Goal: Information Seeking & Learning: Learn about a topic

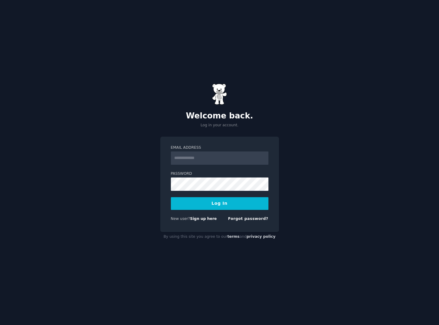
type input "**********"
click at [216, 207] on button "Log In" at bounding box center [220, 203] width 98 height 13
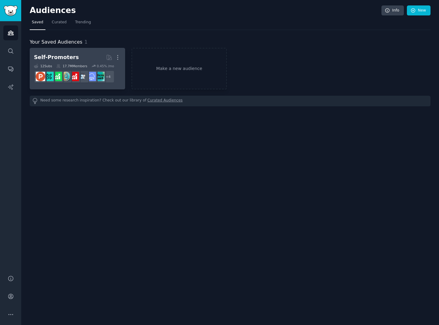
click at [67, 56] on div "Self-Promoters" at bounding box center [56, 58] width 45 height 8
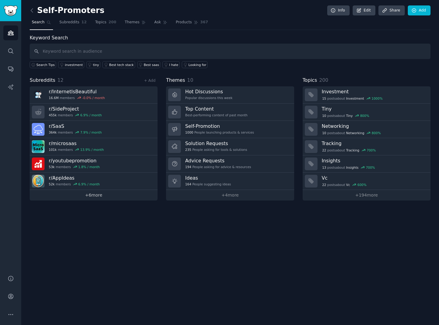
click at [95, 196] on link "+ 6 more" at bounding box center [94, 195] width 128 height 11
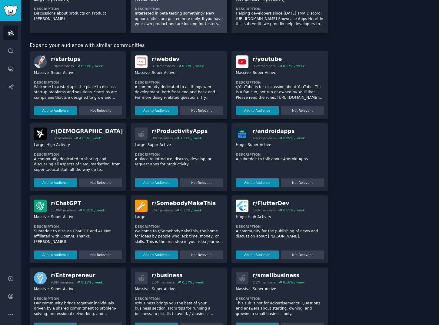
scroll to position [259, 0]
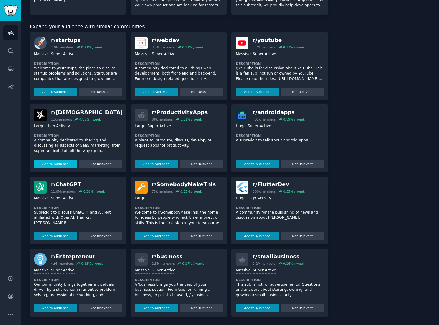
click at [65, 165] on button "Add to Audience" at bounding box center [55, 164] width 43 height 8
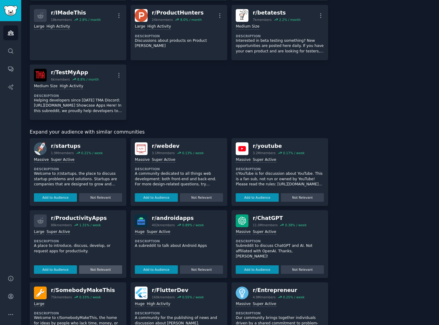
scroll to position [0, 0]
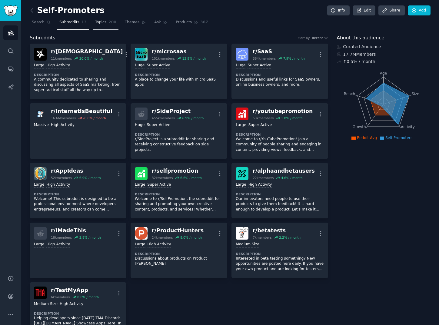
click at [100, 24] on span "Topics" at bounding box center [100, 22] width 11 height 5
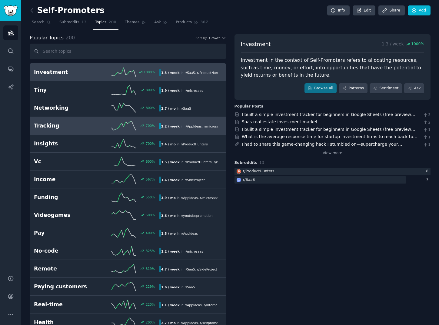
click at [59, 122] on div "Tracking 700 % 2.2 / week in r/ AppIdeas , r/ microsaas" at bounding box center [128, 125] width 188 height 9
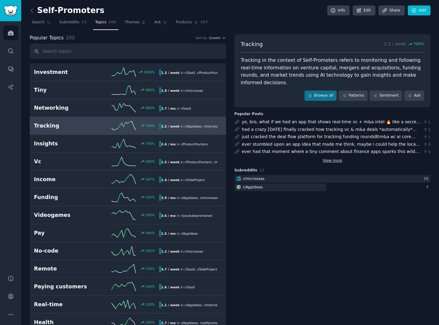
click at [333, 158] on link "View more" at bounding box center [333, 160] width 20 height 5
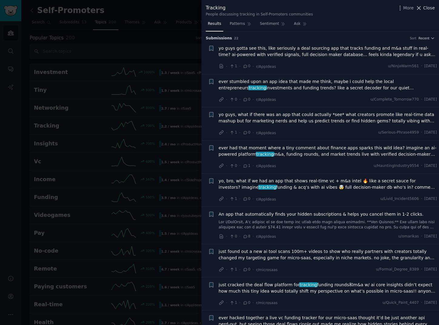
click at [429, 7] on span "Close" at bounding box center [429, 8] width 12 height 6
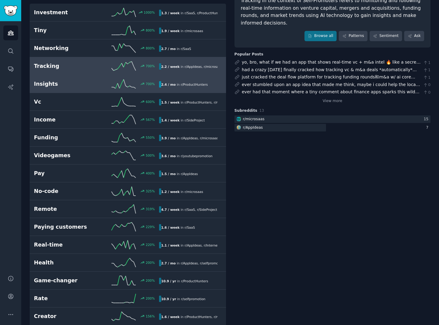
scroll to position [105, 0]
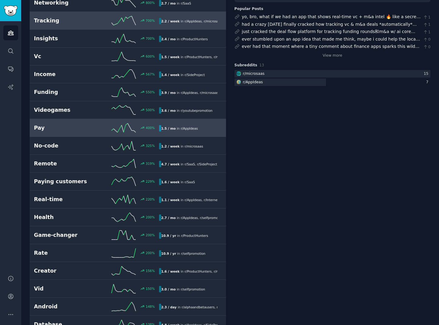
click at [70, 130] on h2 "Pay" at bounding box center [65, 128] width 63 height 8
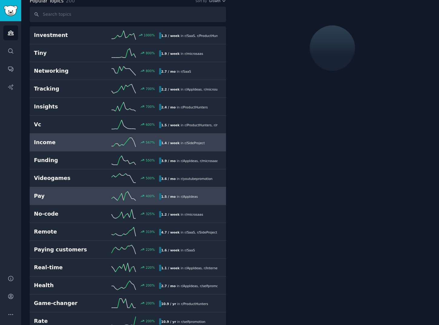
scroll to position [34, 0]
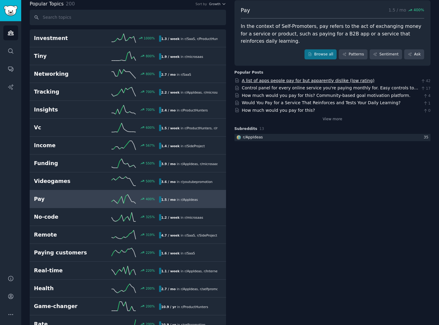
click at [329, 80] on link "A list of apps people pay for but apparently dislike (low rating)" at bounding box center [308, 80] width 133 height 5
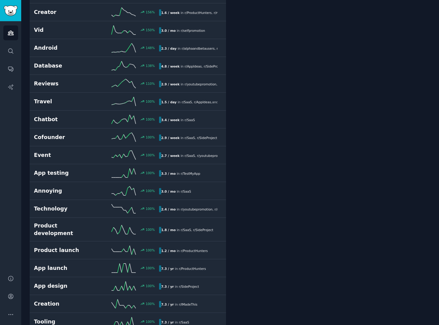
scroll to position [366, 0]
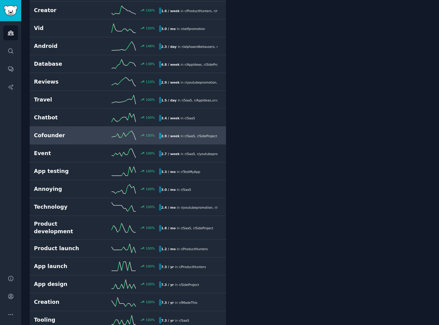
click at [66, 142] on link "Cofounder 100 % 2.9 / week in r/ SaaS , r/ SideProject" at bounding box center [128, 136] width 196 height 18
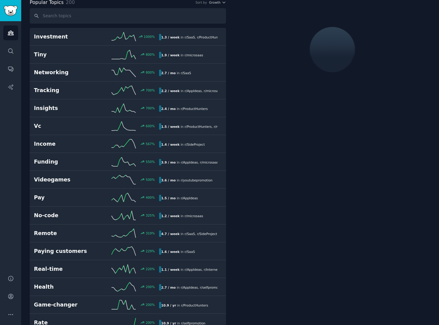
scroll to position [34, 0]
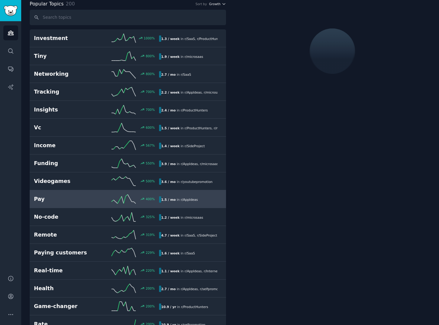
click at [219, 3] on span "Growth" at bounding box center [215, 4] width 12 height 4
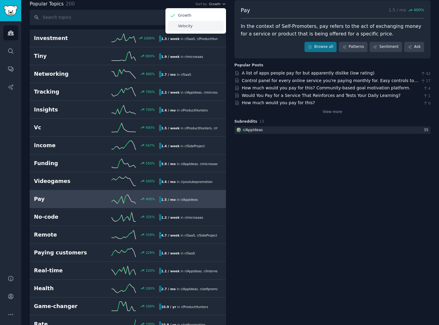
click at [193, 24] on div "Velocity" at bounding box center [196, 26] width 56 height 11
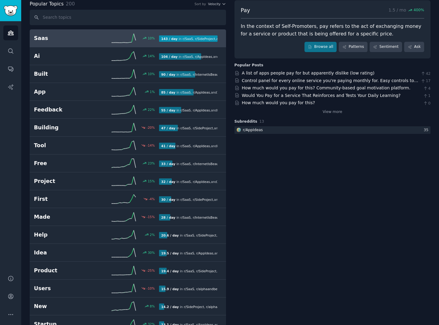
click at [84, 35] on h2 "Saas" at bounding box center [65, 39] width 63 height 8
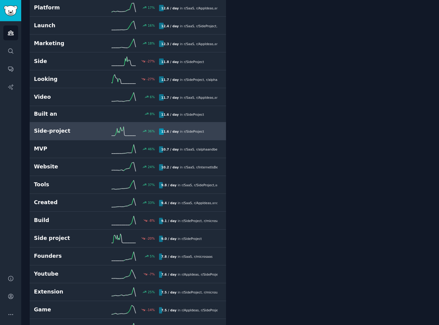
click at [55, 133] on h2 "Side-project" at bounding box center [65, 131] width 63 height 8
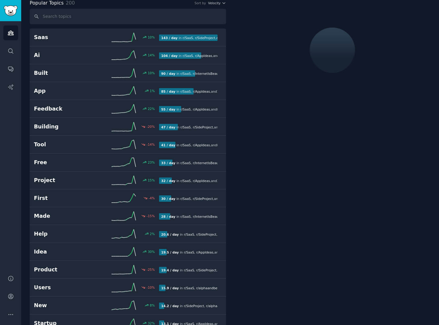
scroll to position [34, 0]
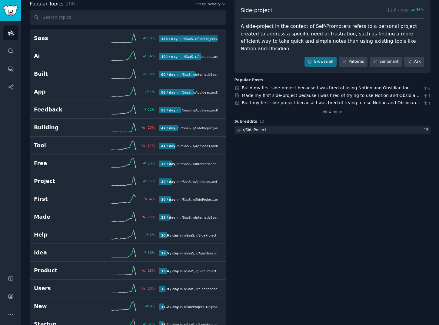
click at [264, 85] on link "Build my first side-project because I was tired of using Notion and Obsidian fo…" at bounding box center [327, 90] width 171 height 11
click at [8, 39] on link "Audiences" at bounding box center [10, 32] width 15 height 15
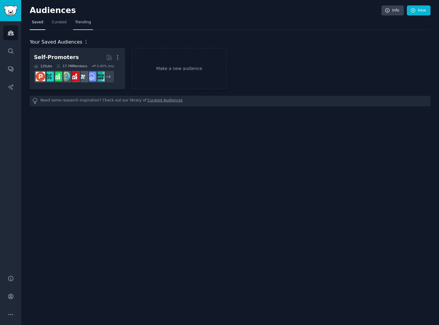
click at [83, 25] on span "Trending" at bounding box center [83, 22] width 16 height 5
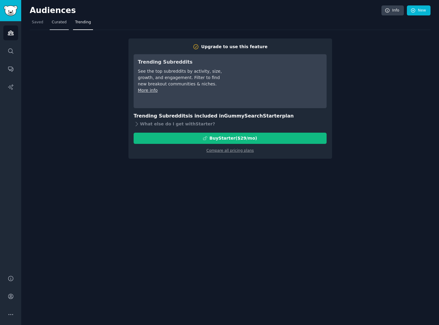
click at [62, 25] on link "Curated" at bounding box center [59, 24] width 19 height 12
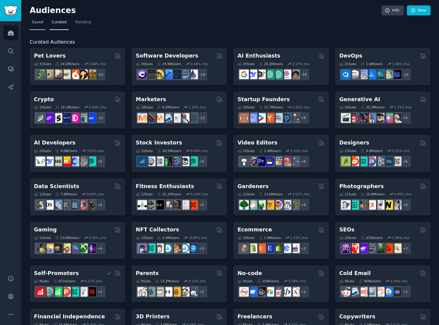
click at [36, 23] on span "Saved" at bounding box center [38, 22] width 12 height 5
